Goal: Book appointment/travel/reservation

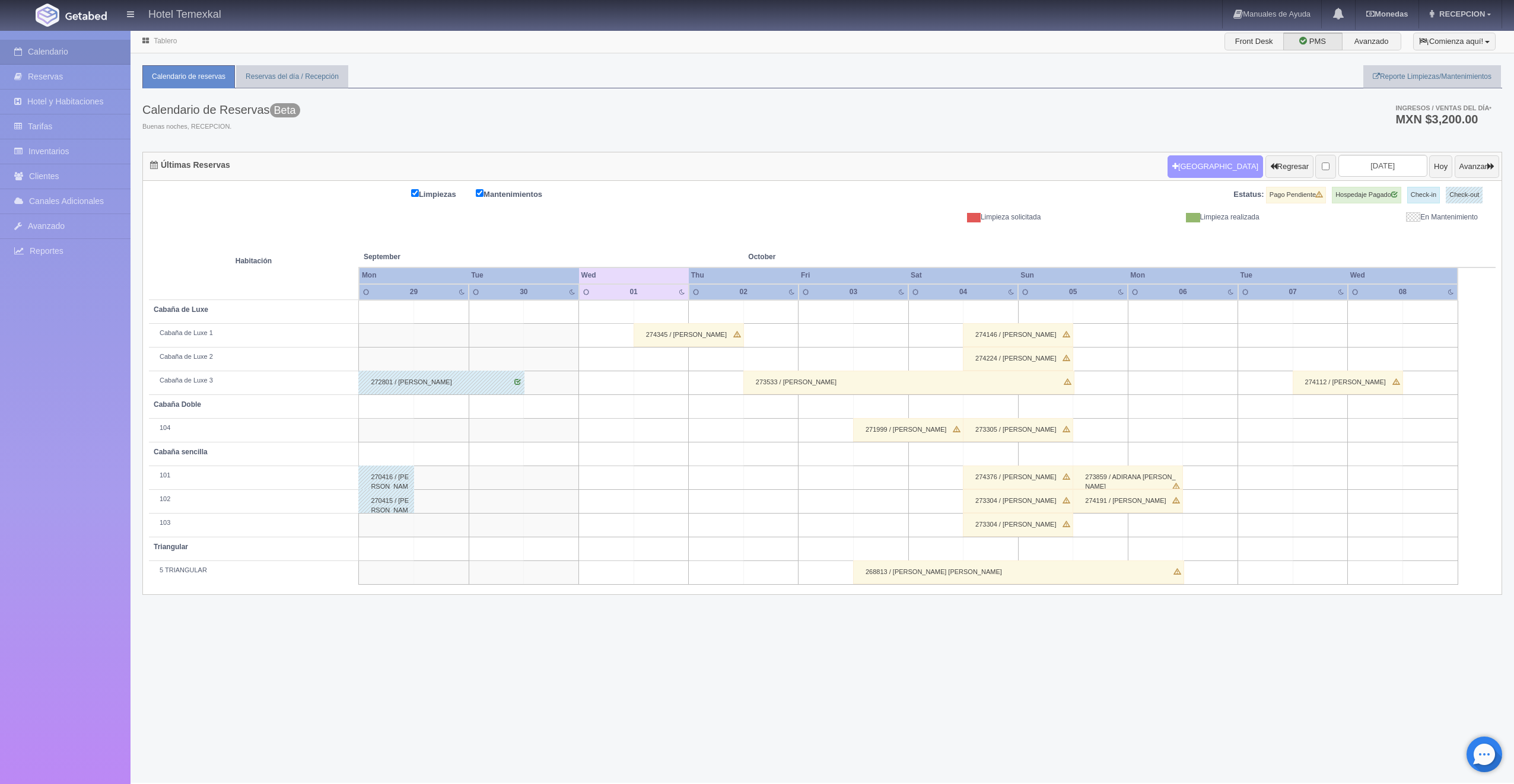
click at [1193, 175] on button "[GEOGRAPHIC_DATA]" at bounding box center [1215, 166] width 95 height 22
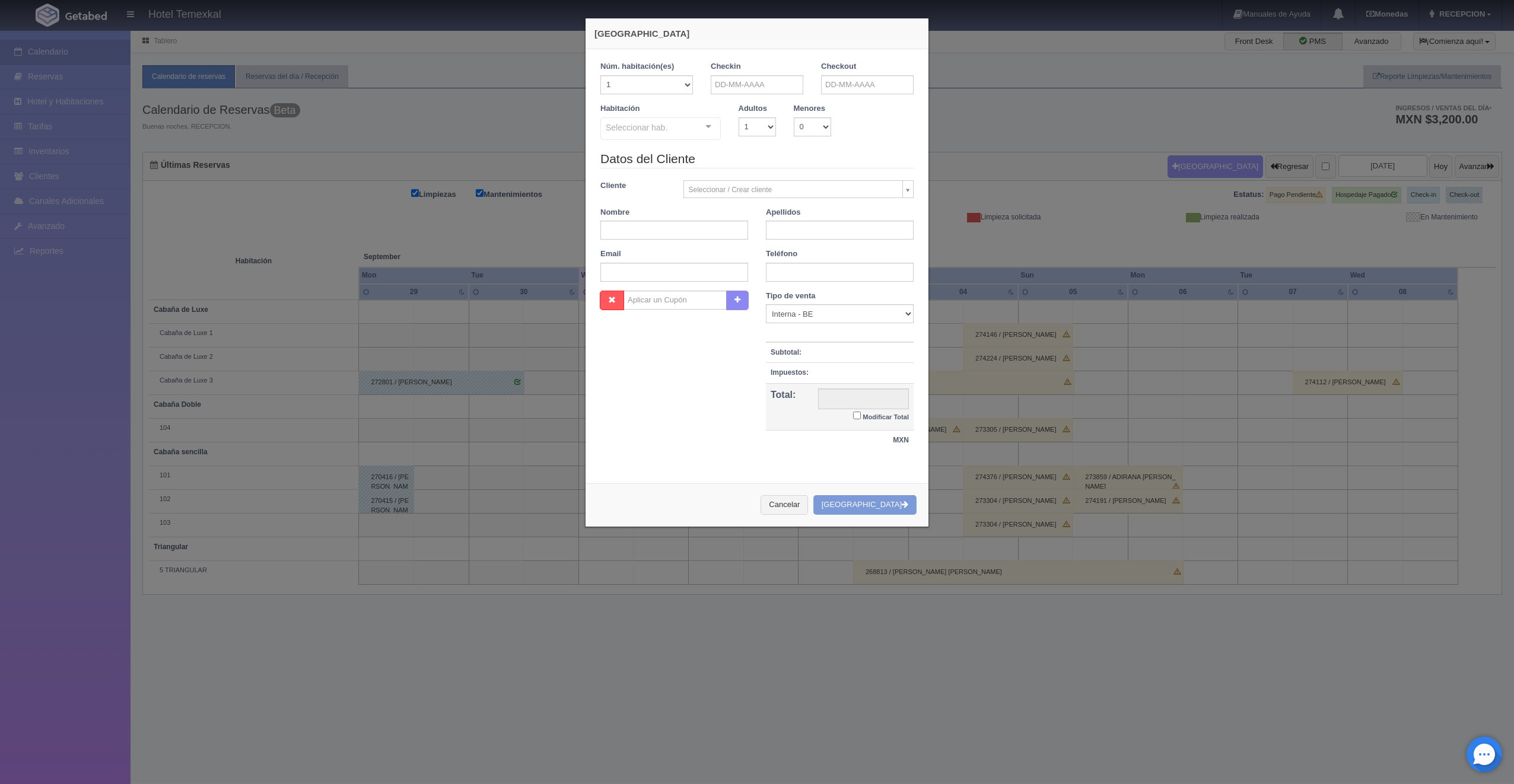
checkbox input "false"
click at [750, 79] on input "text" at bounding box center [756, 85] width 92 height 19
click at [802, 155] on link "10" at bounding box center [800, 158] width 15 height 17
type input "[DATE]"
click at [833, 93] on input "text" at bounding box center [867, 85] width 92 height 19
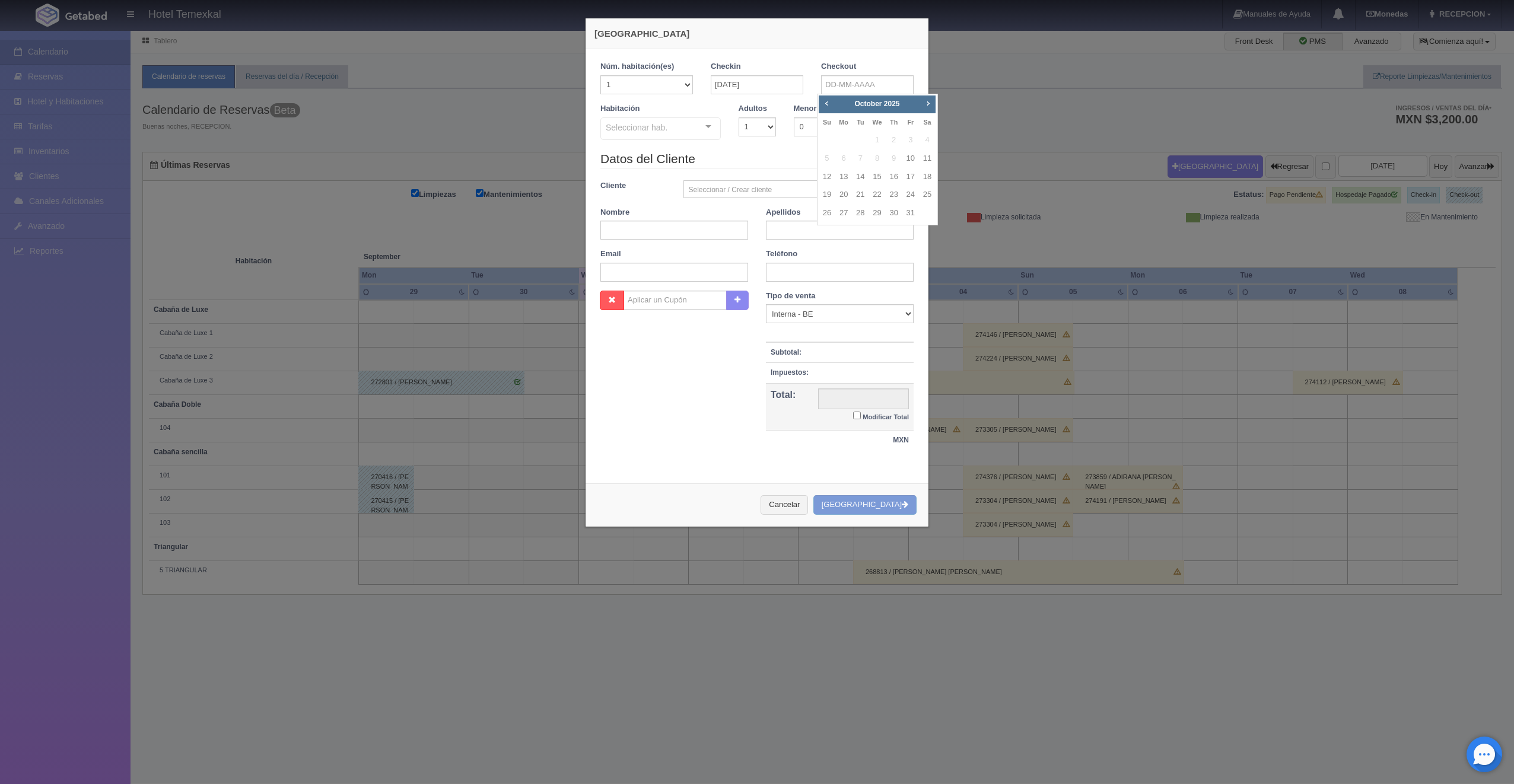
click at [677, 120] on div "Seleccionar hab." at bounding box center [660, 128] width 120 height 22
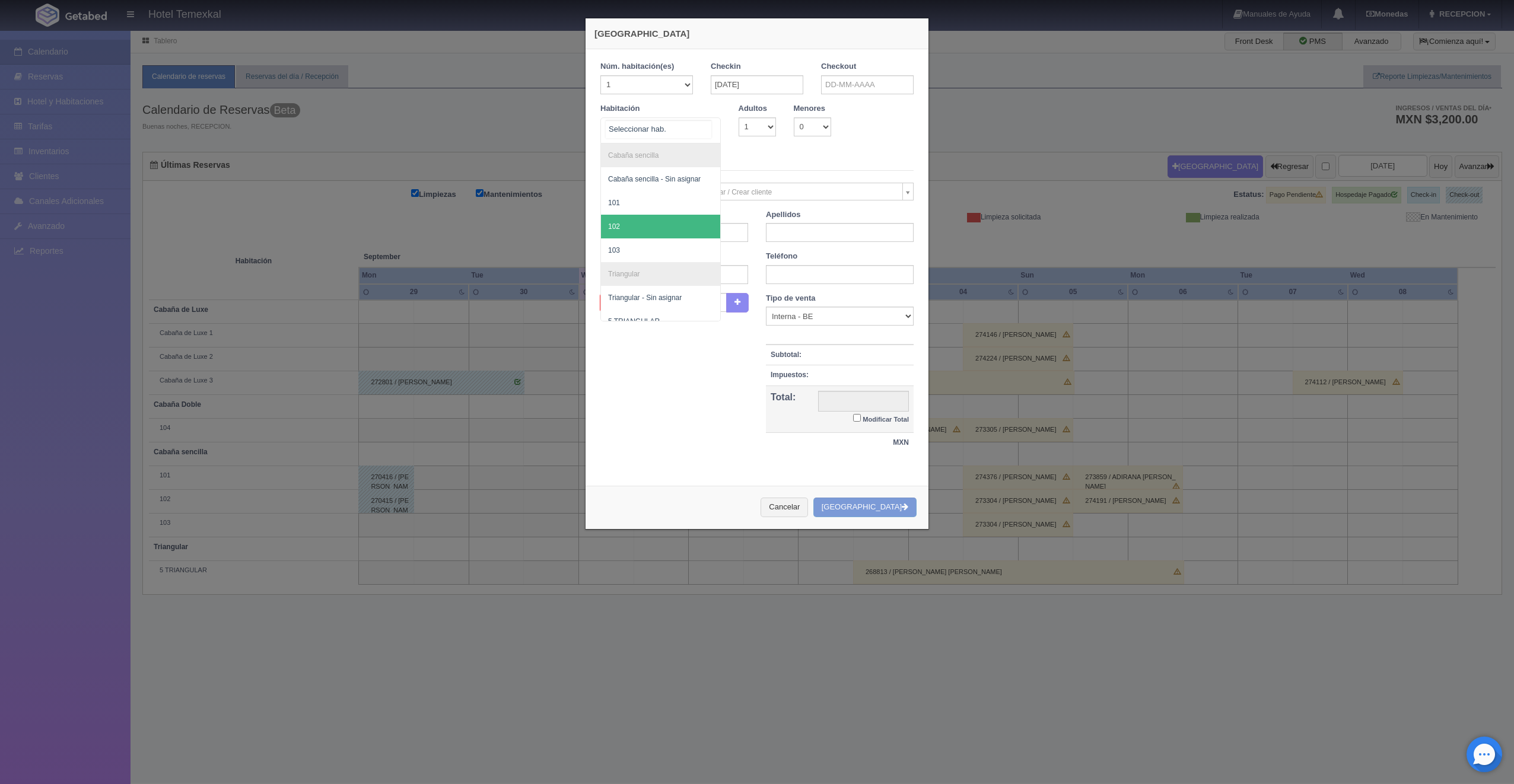
click at [627, 217] on span "102" at bounding box center [660, 226] width 119 height 24
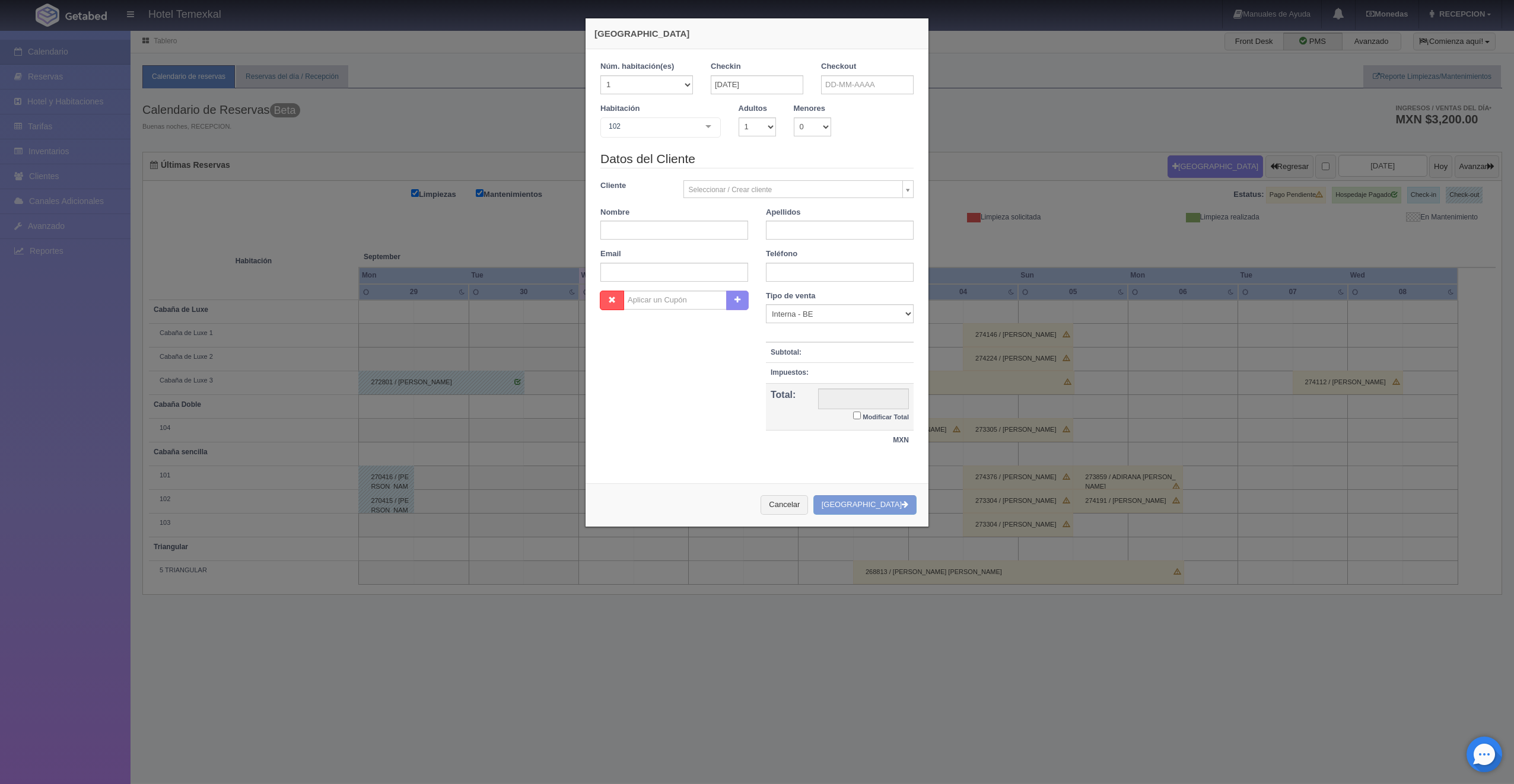
checkbox input "false"
drag, startPoint x: 762, startPoint y: 128, endPoint x: 762, endPoint y: 137, distance: 9.0
click at [762, 128] on select "1 2 3 4 5 6 7 8 9 10" at bounding box center [757, 127] width 38 height 19
select select "2"
click at [739, 118] on select "1 2 3 4 5 6 7 8 9 10" at bounding box center [757, 127] width 38 height 19
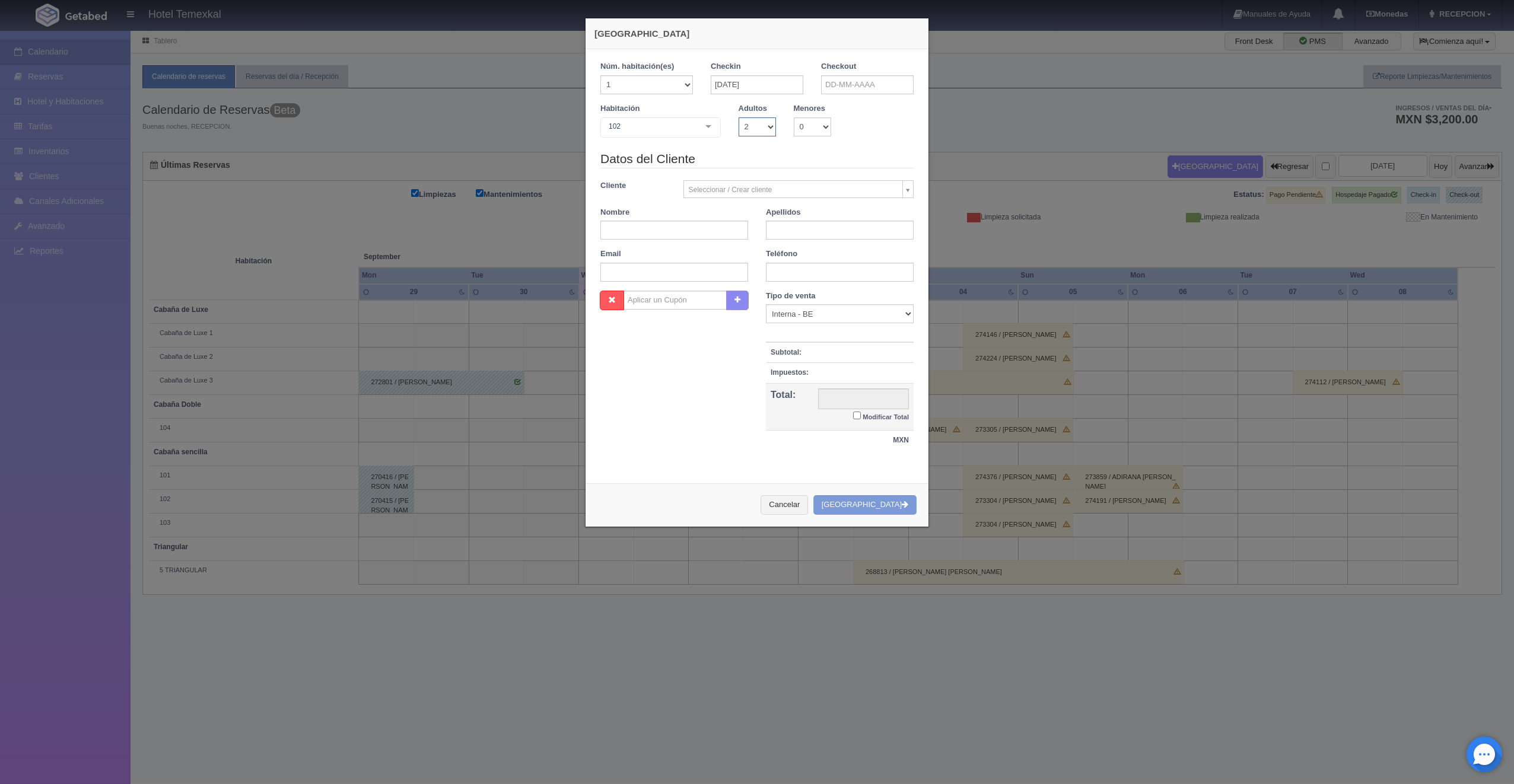
checkbox input "false"
click at [679, 229] on input "text" at bounding box center [674, 230] width 148 height 19
type input "[PERSON_NAME]"
type input "CANSECO"
click at [855, 420] on label "Modificar Total" at bounding box center [881, 416] width 56 height 13
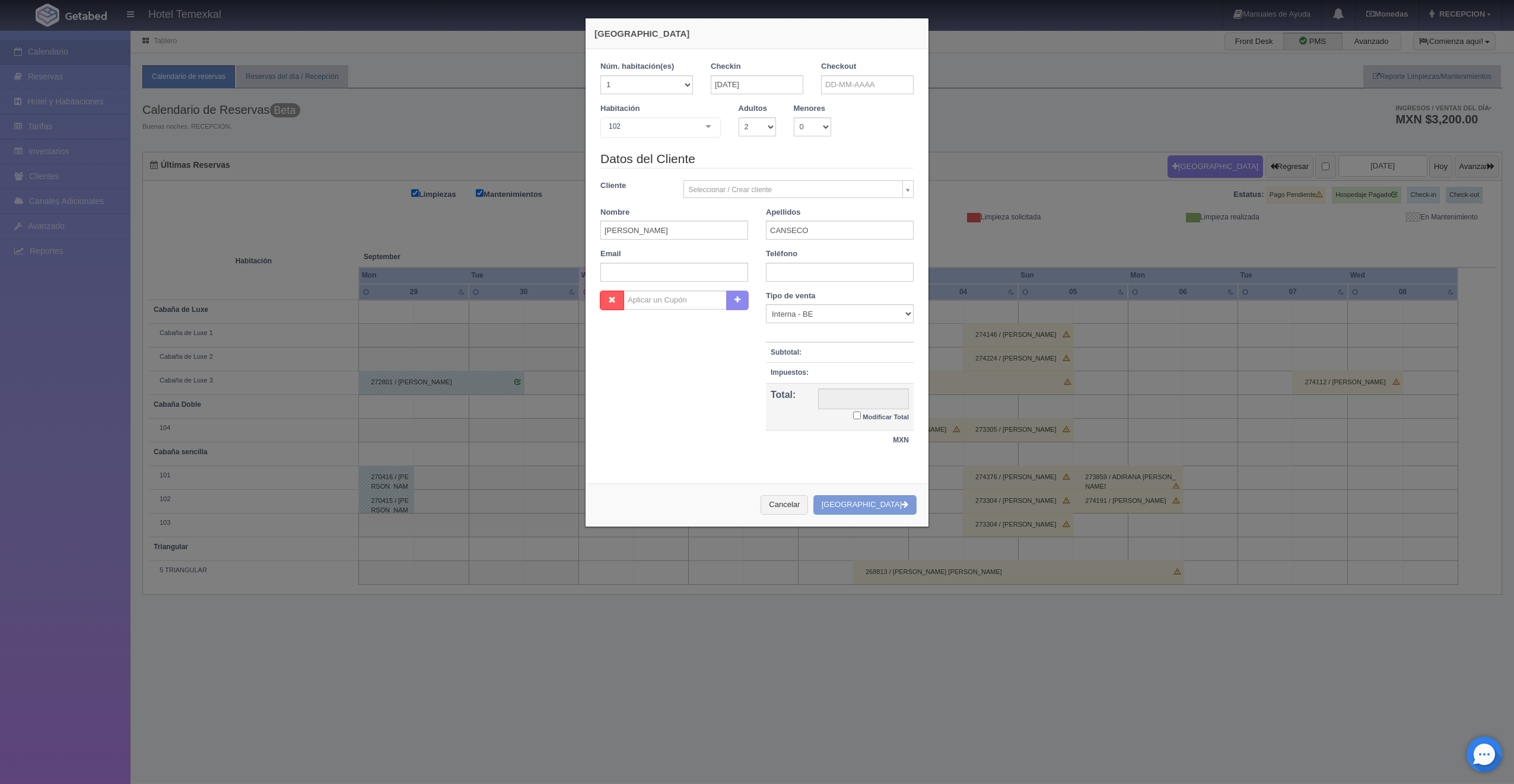
click at [855, 419] on input "Modificar Total" at bounding box center [857, 415] width 8 height 8
checkbox input "true"
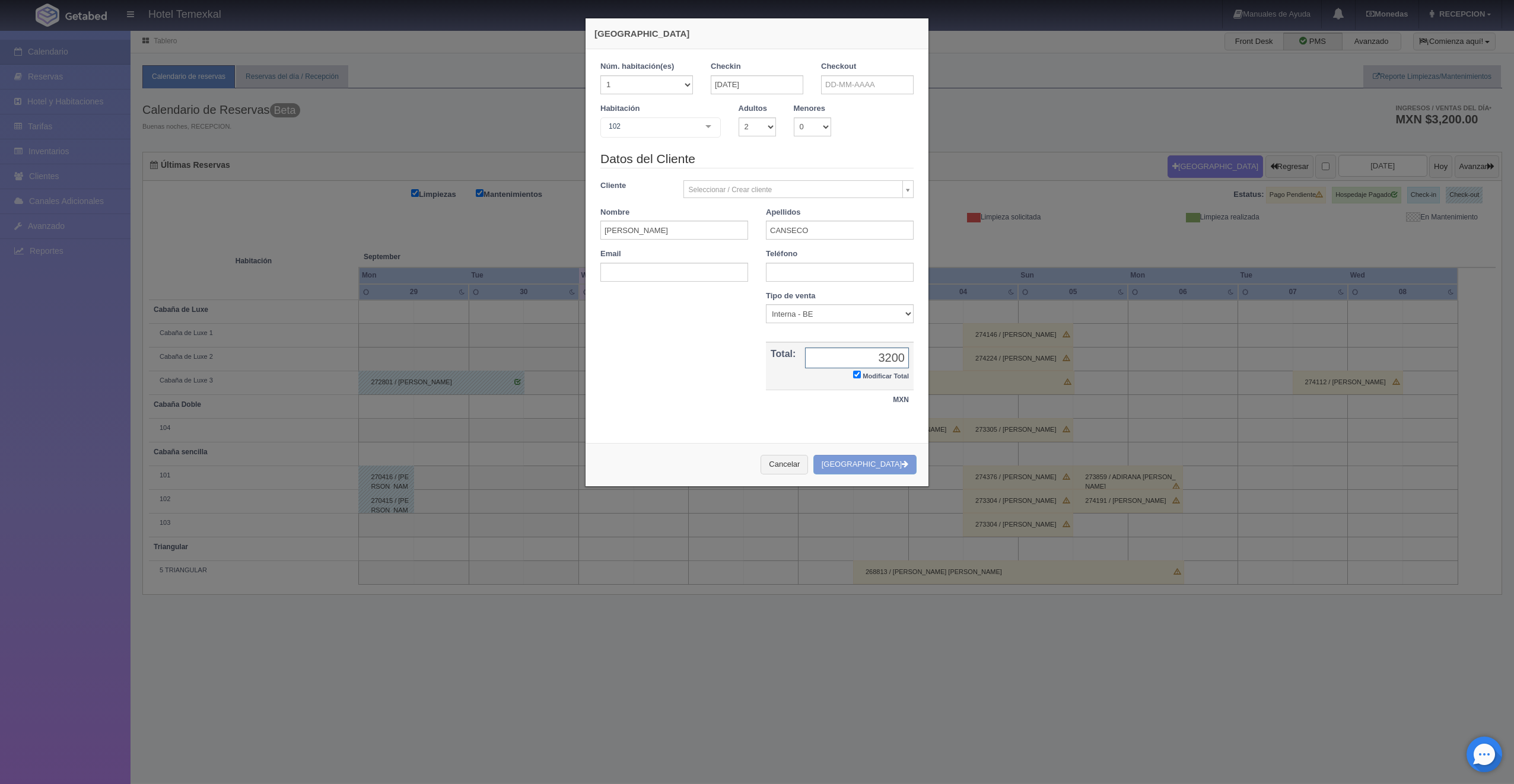
type input "3200"
click at [886, 466] on div "Cancelar Crear Reserva" at bounding box center [757, 465] width 343 height 43
click at [888, 464] on div "Cancelar Crear Reserva" at bounding box center [757, 465] width 343 height 43
click at [876, 470] on div "Cancelar Crear Reserva" at bounding box center [757, 465] width 343 height 43
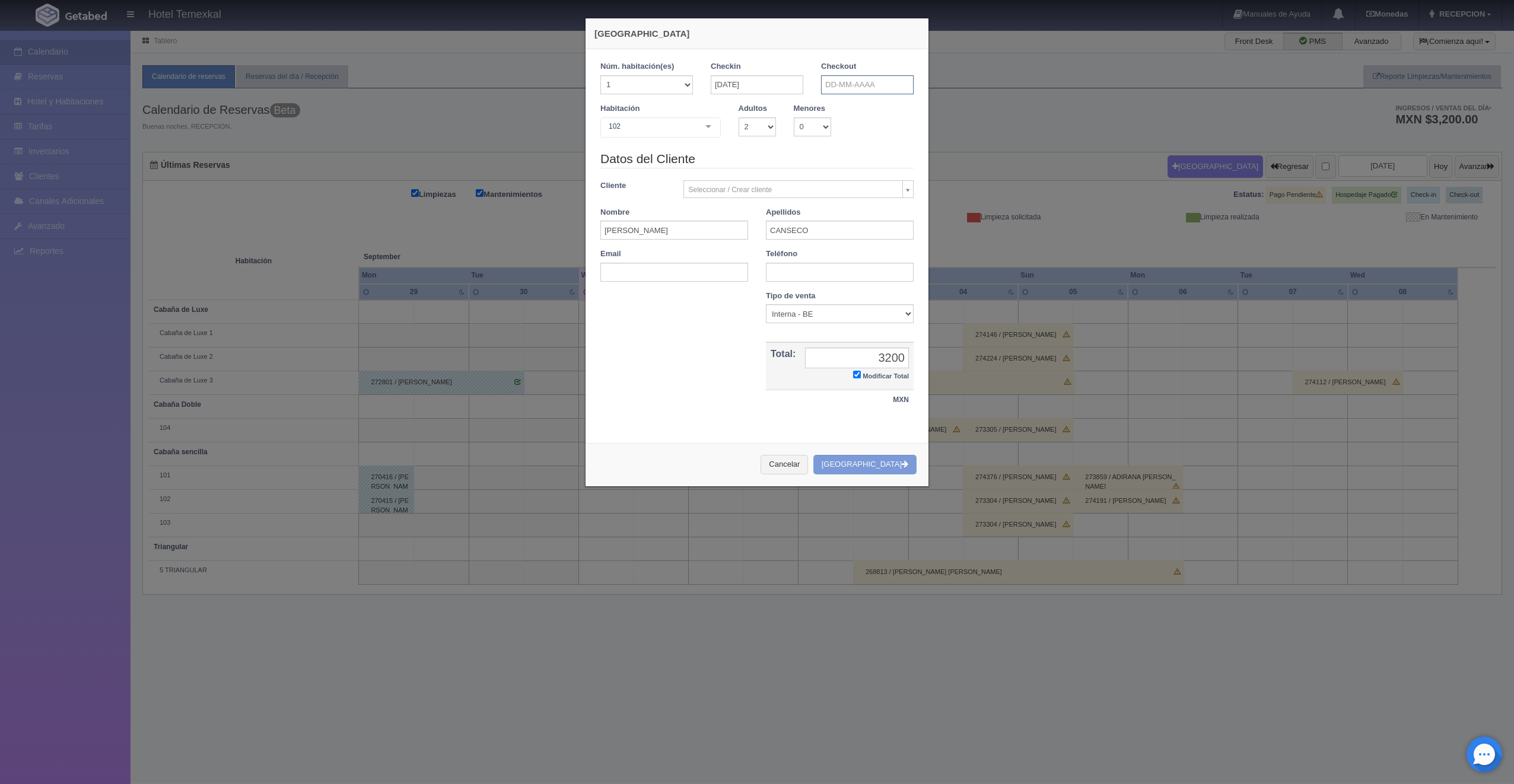
click at [845, 85] on input "text" at bounding box center [867, 85] width 92 height 19
click at [933, 158] on link "11" at bounding box center [927, 158] width 15 height 17
type input "[DATE]"
checkbox input "false"
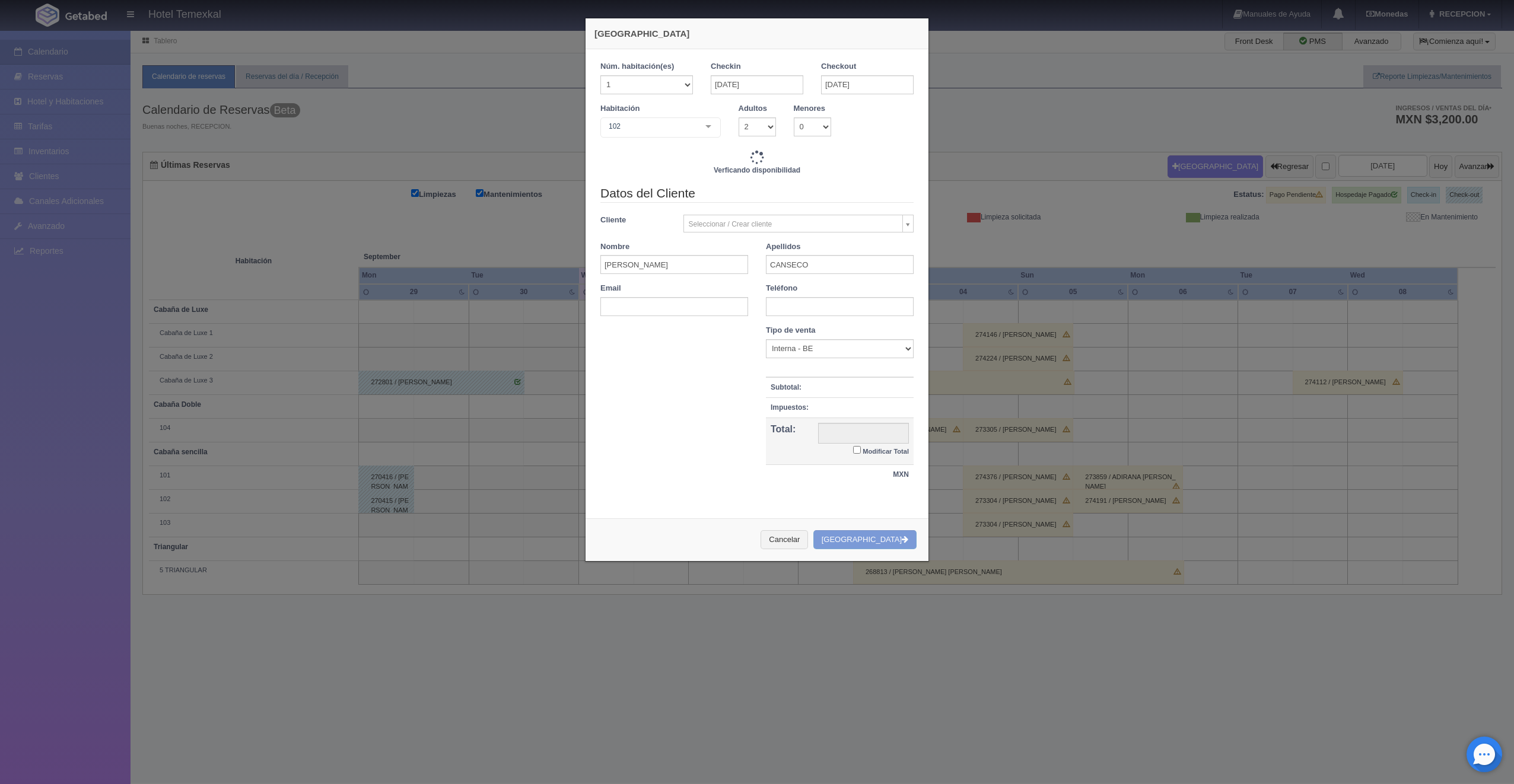
type input "4000.00"
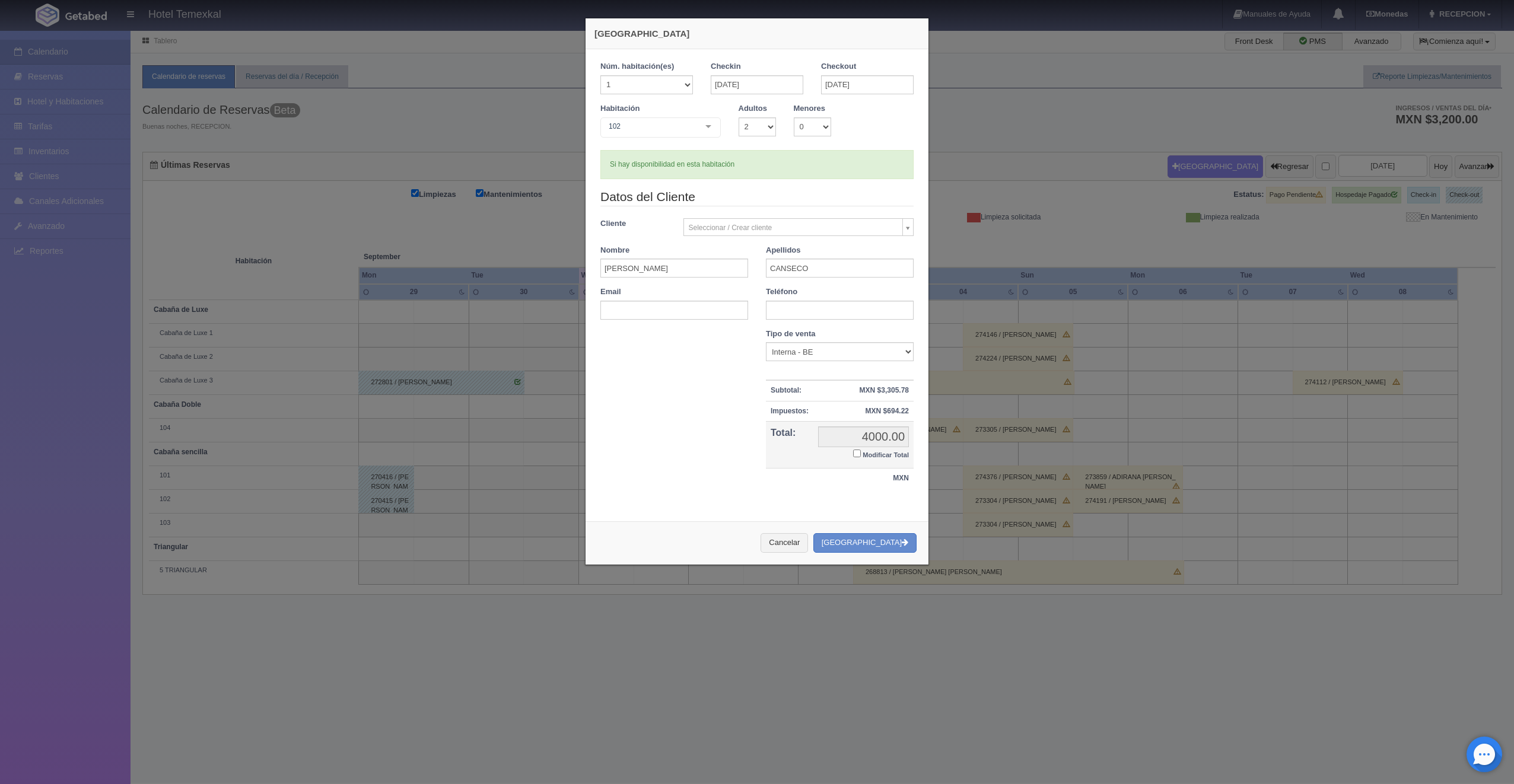
click at [853, 451] on input "Modificar Total" at bounding box center [857, 453] width 8 height 8
checkbox input "true"
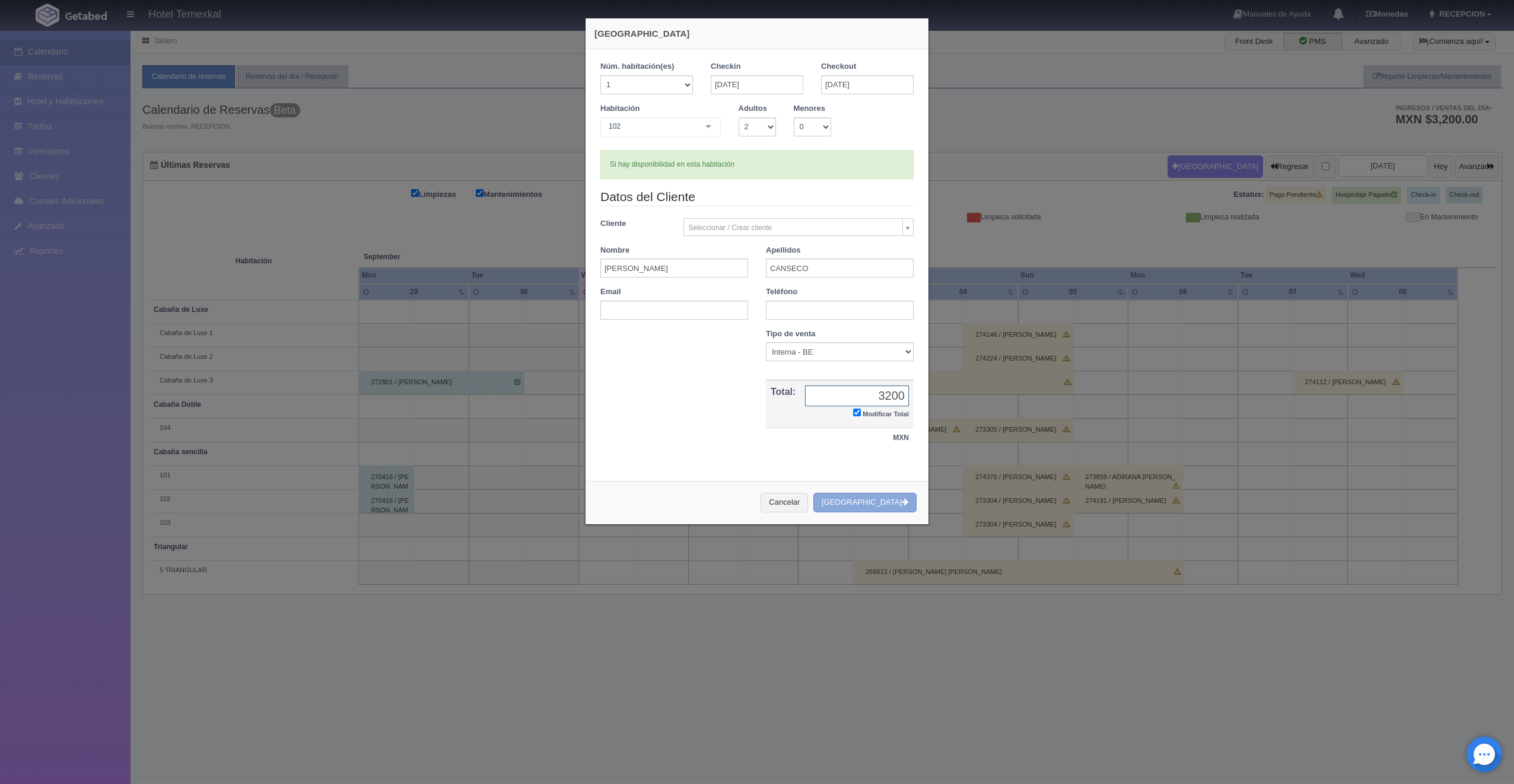
type input "3200"
